Goal: Information Seeking & Learning: Find specific page/section

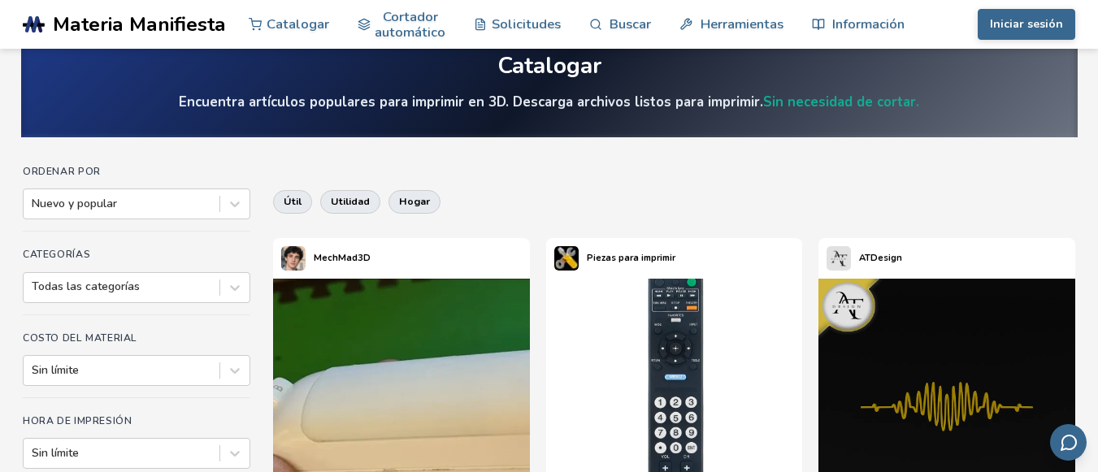
scroll to position [24, 0]
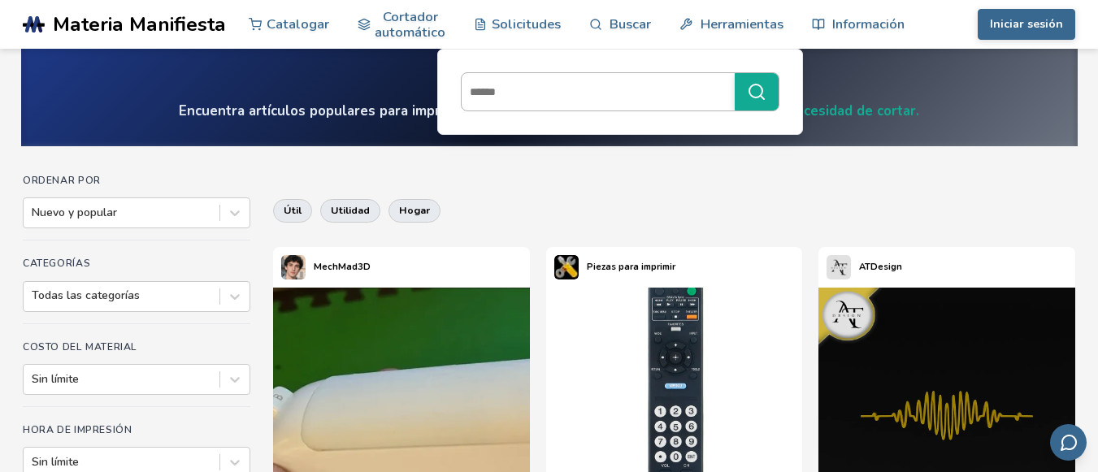
click at [557, 90] on input at bounding box center [594, 91] width 265 height 29
click at [583, 89] on input at bounding box center [594, 91] width 265 height 29
type input "**********"
click at [747, 89] on icon "submit" at bounding box center [757, 92] width 20 height 20
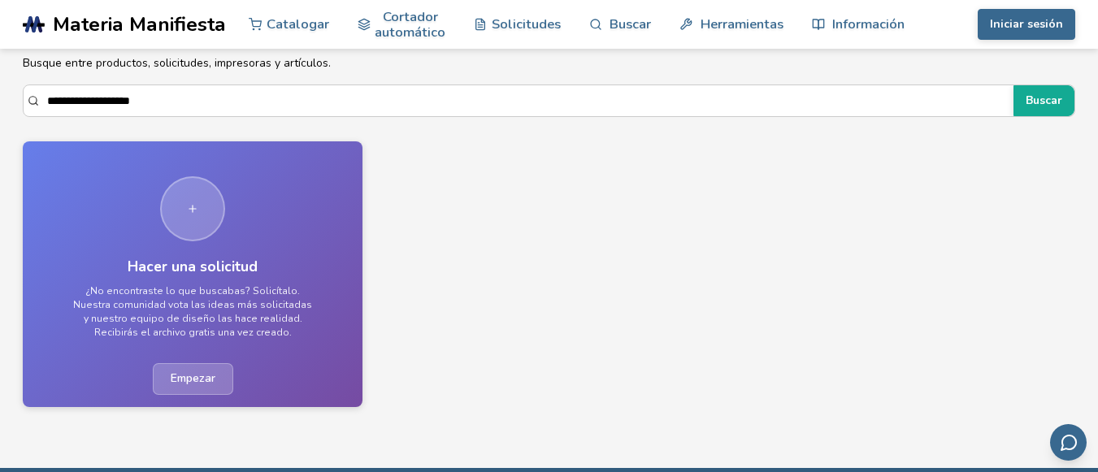
scroll to position [61, 0]
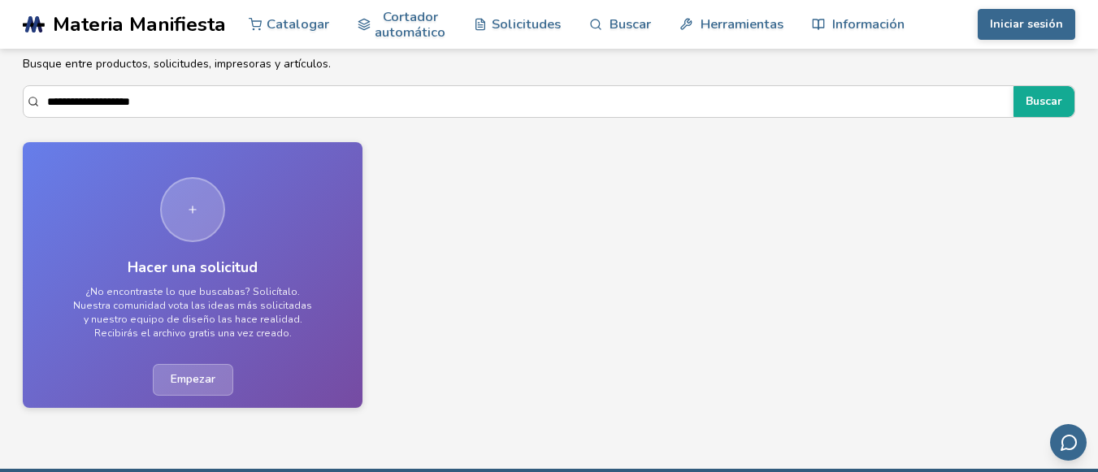
click at [204, 380] on font "Empezar" at bounding box center [193, 378] width 45 height 15
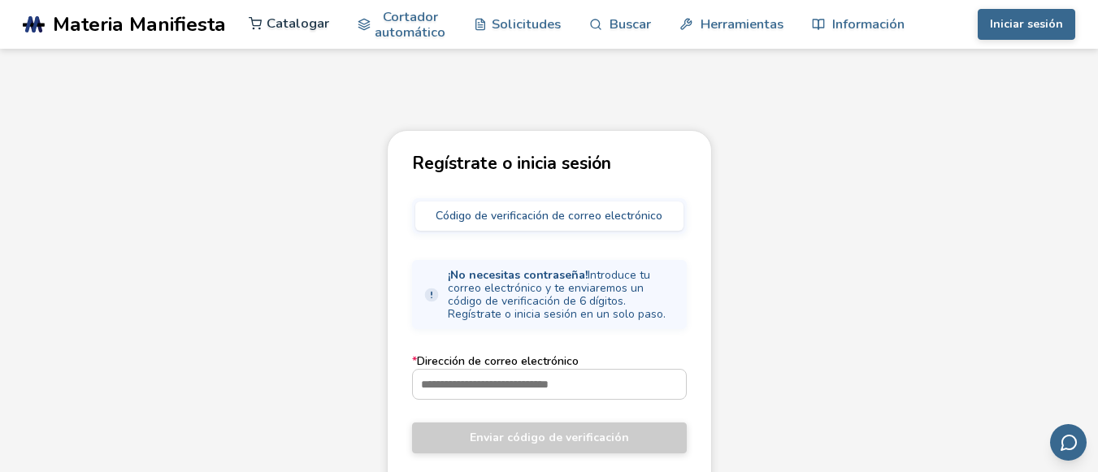
click at [323, 24] on font "Catalogar" at bounding box center [298, 23] width 63 height 19
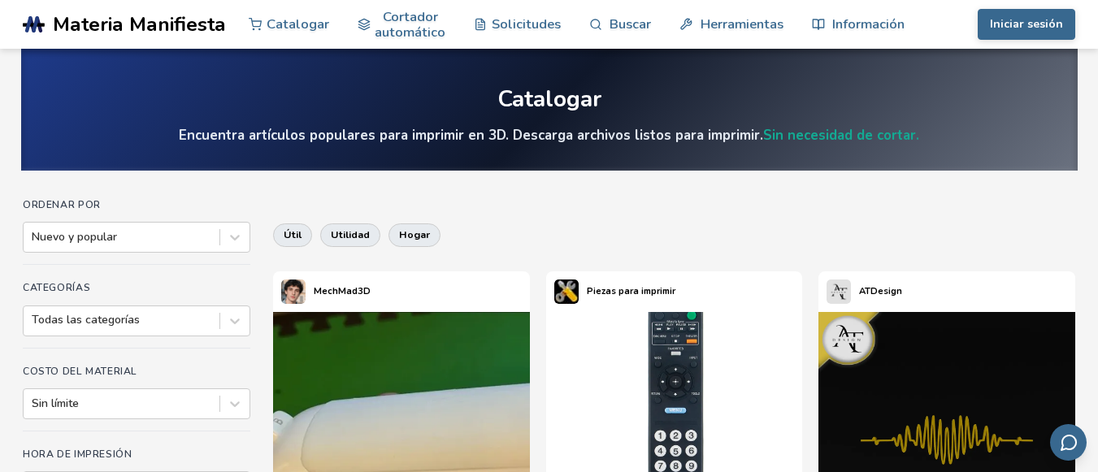
click at [638, 286] on font "Piezas para imprimir" at bounding box center [631, 291] width 89 height 12
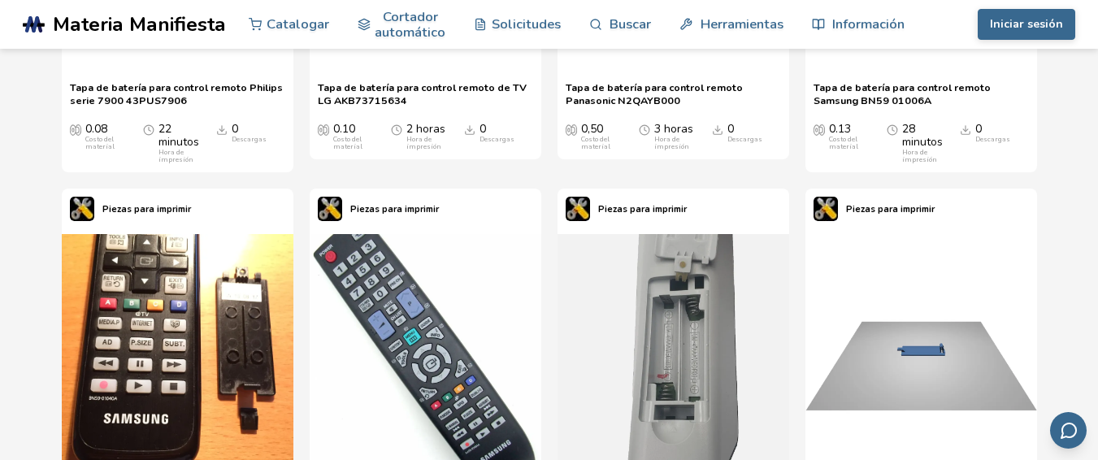
scroll to position [1992, 0]
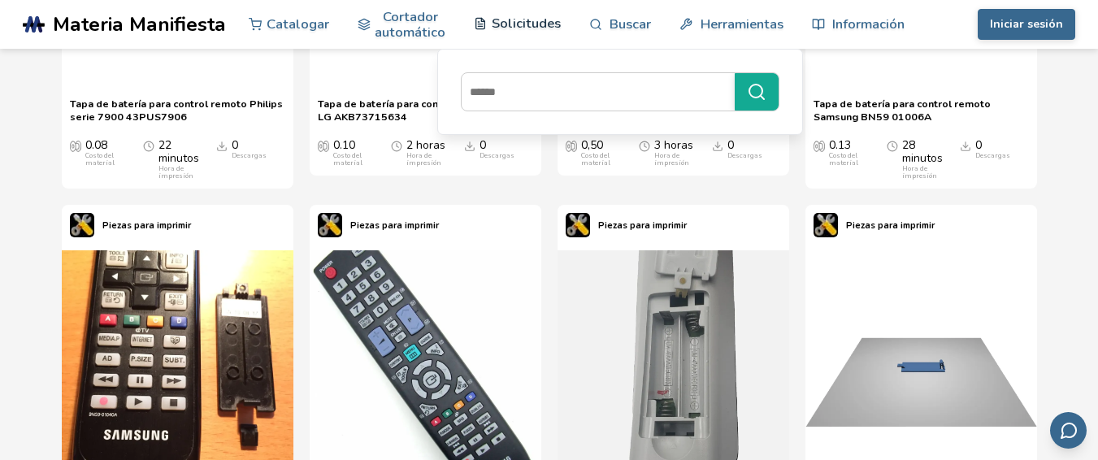
click at [524, 17] on font "Solicitudes" at bounding box center [526, 23] width 69 height 19
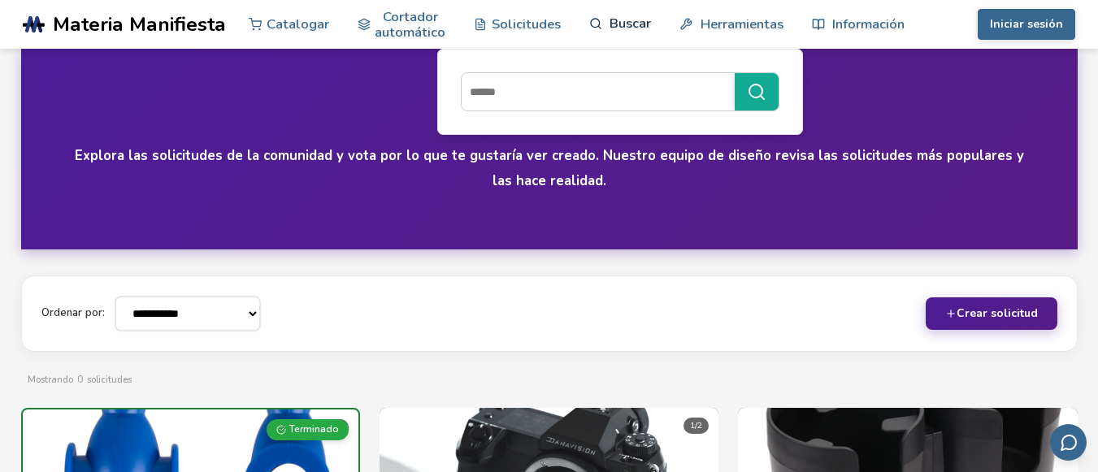
click at [619, 17] on font "Buscar" at bounding box center [629, 23] width 41 height 19
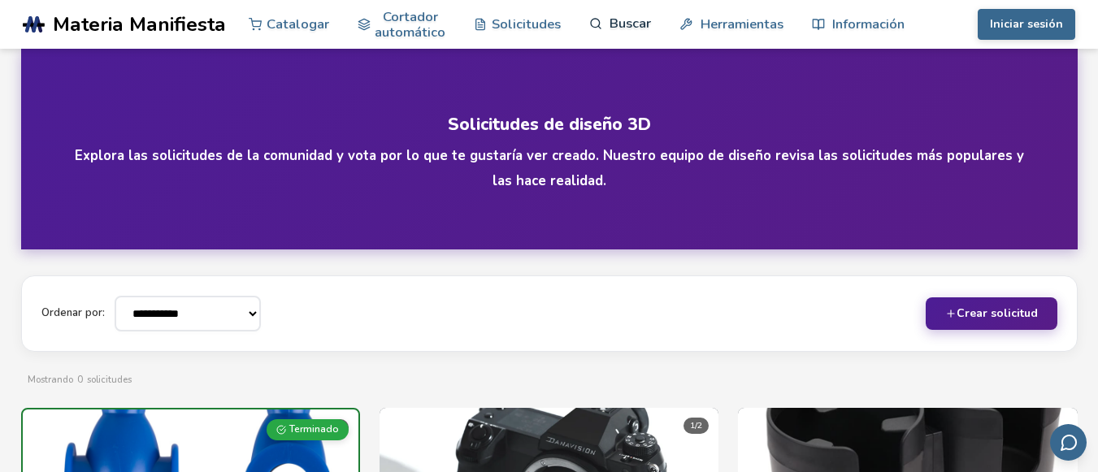
click at [619, 17] on font "Buscar" at bounding box center [629, 23] width 41 height 19
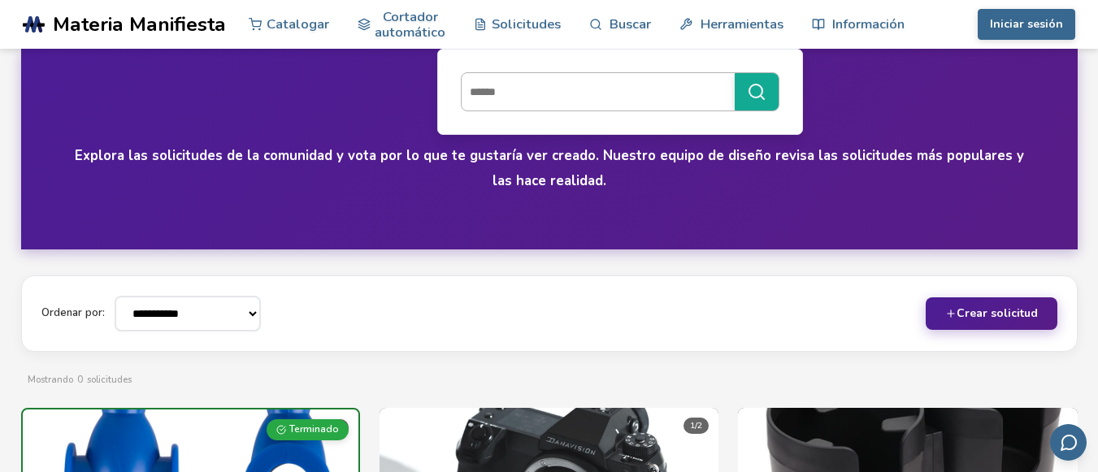
click at [547, 95] on input at bounding box center [594, 91] width 265 height 29
type input "*******"
click at [735, 73] on button "*******" at bounding box center [757, 91] width 44 height 37
